Goal: Navigation & Orientation: Find specific page/section

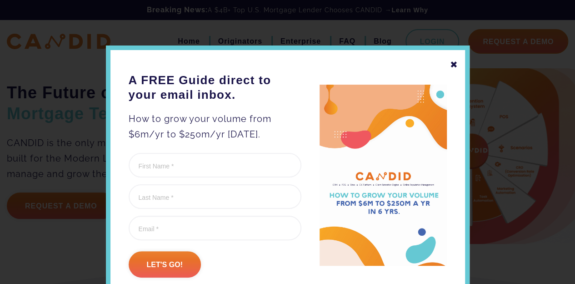
click at [444, 67] on div "✖ A FREE Guide direct to your email inbox. How to grow your volume from $6m/yr …" at bounding box center [288, 172] width 364 height 255
click at [450, 64] on div "✖" at bounding box center [454, 64] width 8 height 15
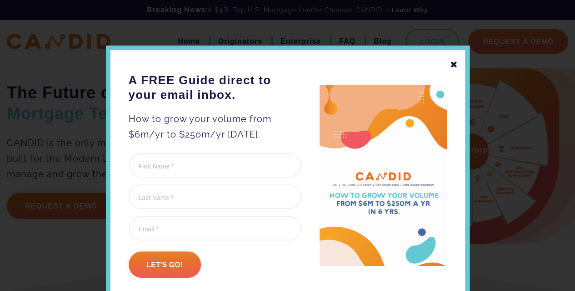
click at [451, 65] on div "✖" at bounding box center [454, 64] width 8 height 15
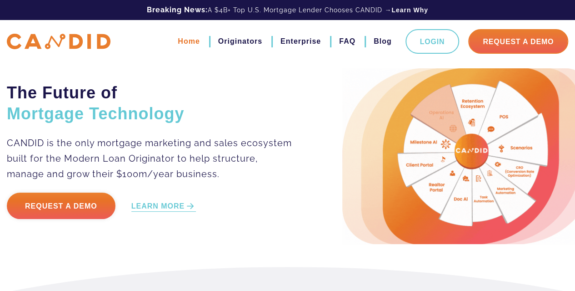
click at [192, 46] on link "Home" at bounding box center [189, 41] width 22 height 15
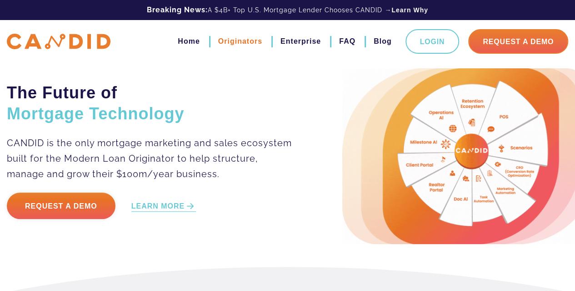
click at [243, 42] on link "Originators" at bounding box center [240, 41] width 44 height 15
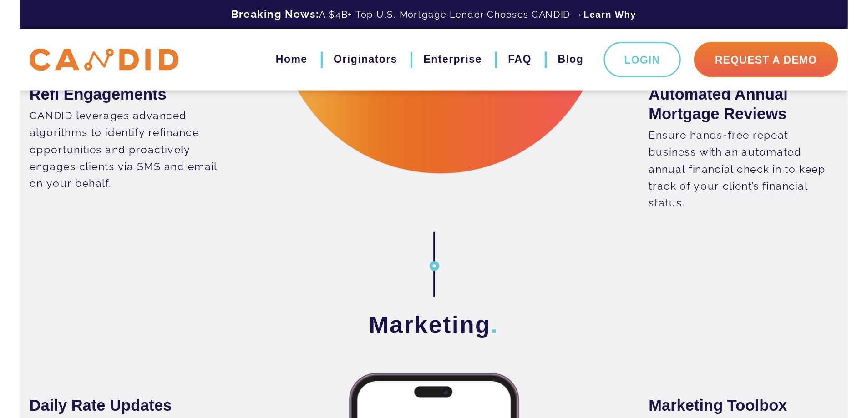
scroll to position [1623, 0]
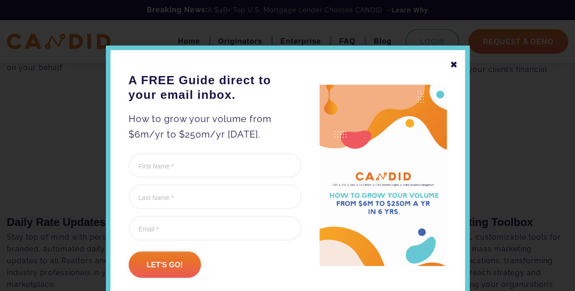
click at [452, 65] on div "✖" at bounding box center [454, 64] width 8 height 15
